Goal: Check status: Check status

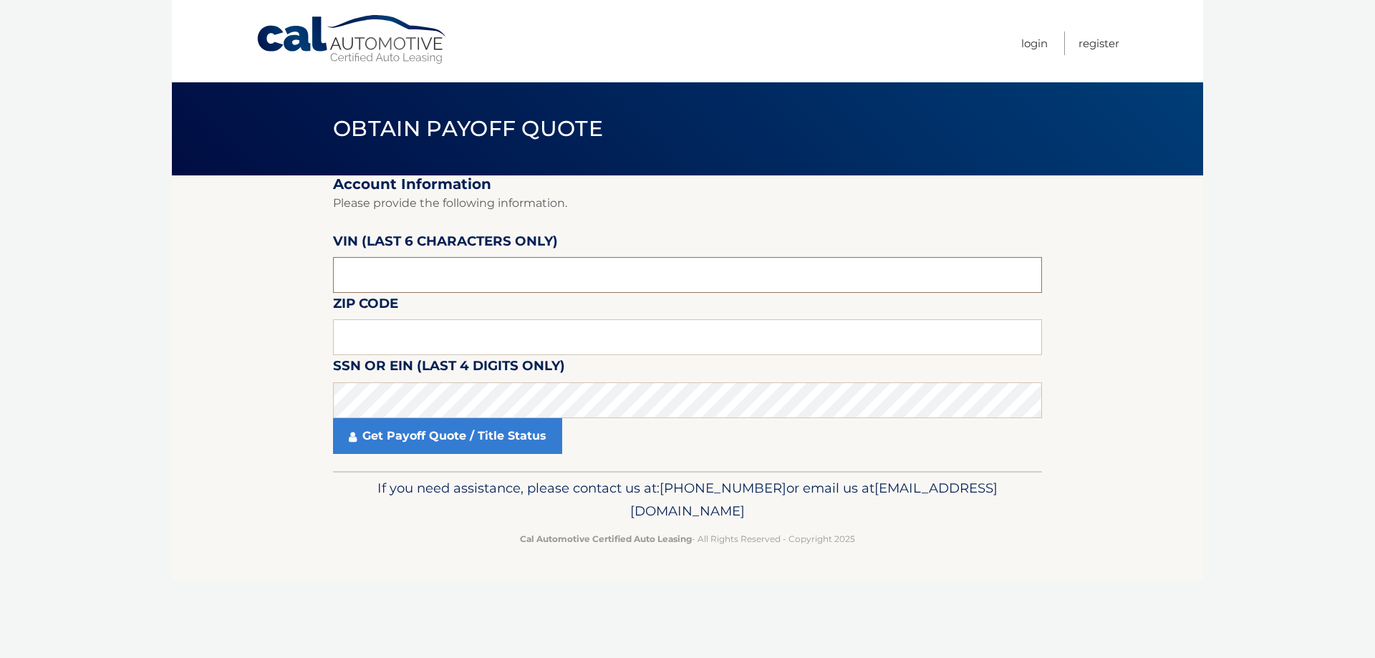
click at [374, 264] on input "text" at bounding box center [687, 275] width 709 height 36
type input "604930"
type input "16510"
click at [438, 431] on link "Get Payoff Quote / Title Status" at bounding box center [447, 436] width 229 height 36
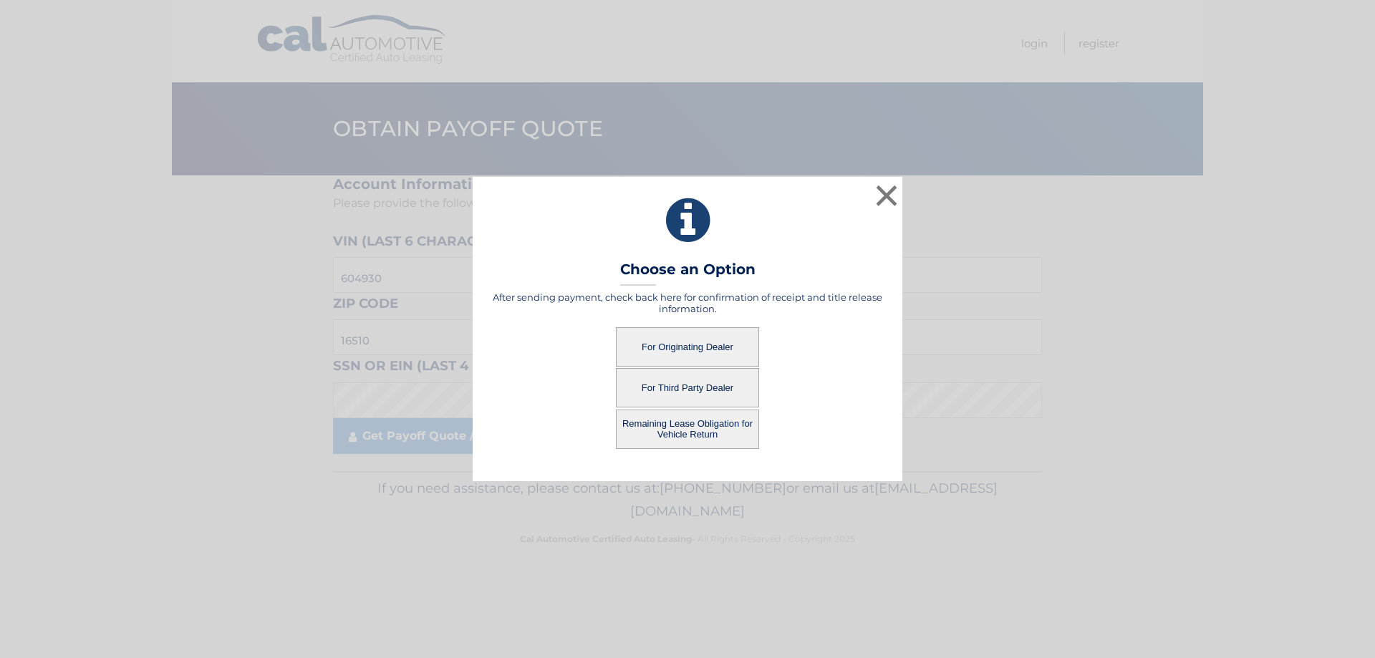
click at [661, 340] on button "For Originating Dealer" at bounding box center [687, 346] width 143 height 39
click at [700, 342] on button "For Originating Dealer" at bounding box center [687, 346] width 143 height 39
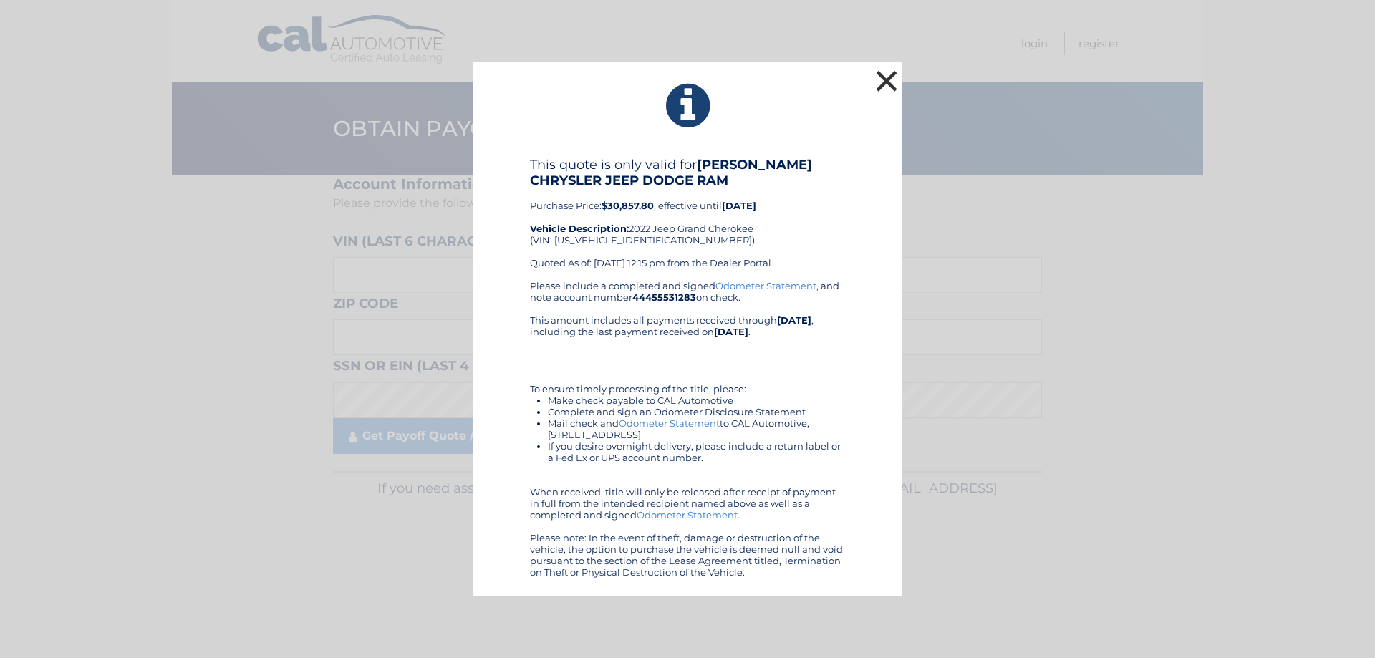
click at [888, 72] on button "×" at bounding box center [886, 81] width 29 height 29
